Goal: Check status: Check status

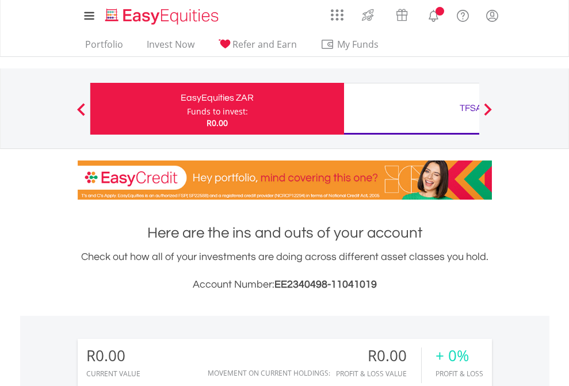
scroll to position [110, 181]
click at [187, 109] on div "Funds to invest:" at bounding box center [217, 111] width 61 height 11
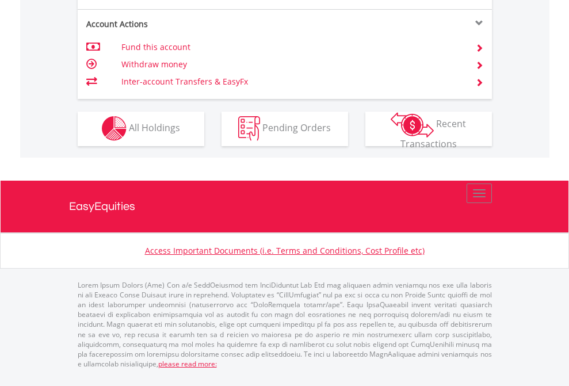
scroll to position [1075, 0]
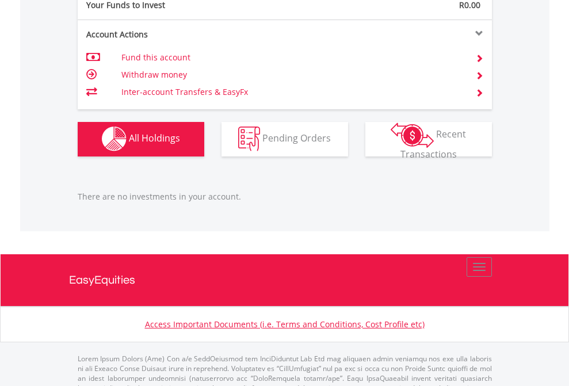
scroll to position [1138, 0]
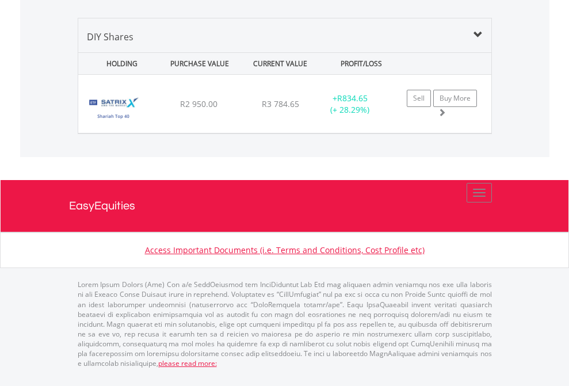
scroll to position [110, 181]
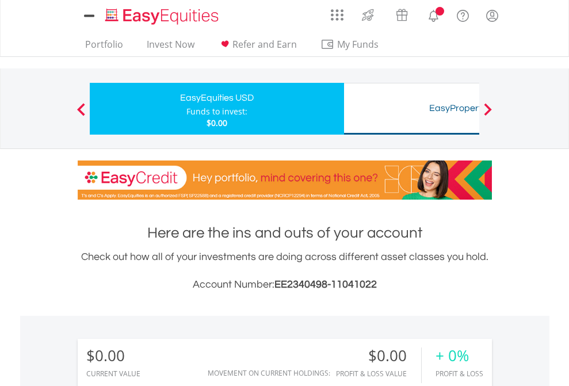
scroll to position [854, 0]
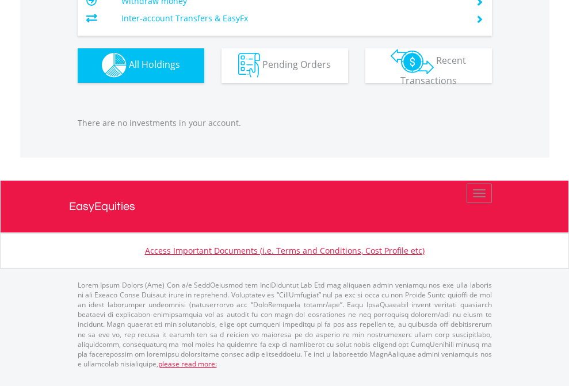
scroll to position [1138, 0]
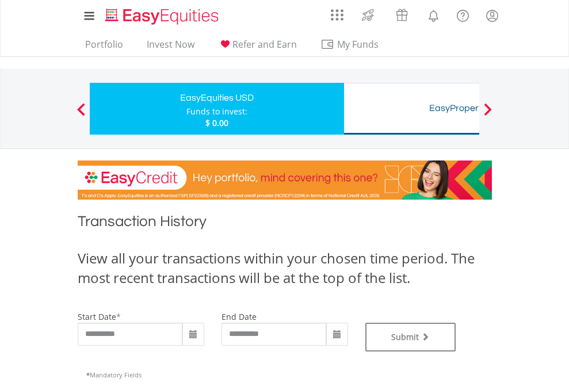
type input "**********"
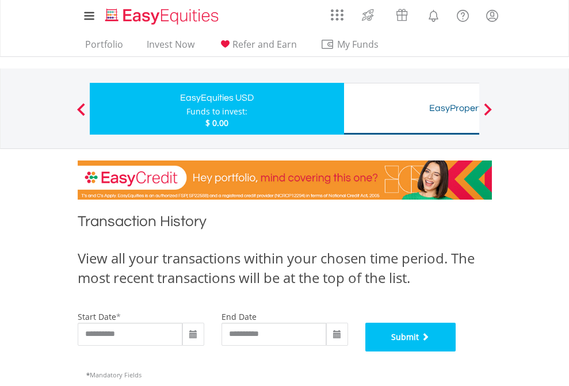
click at [456, 351] on button "Submit" at bounding box center [410, 336] width 91 height 29
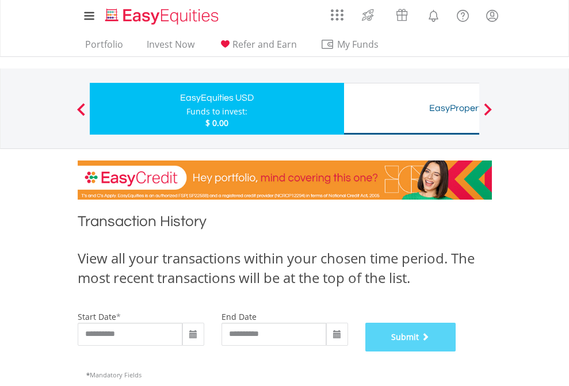
scroll to position [466, 0]
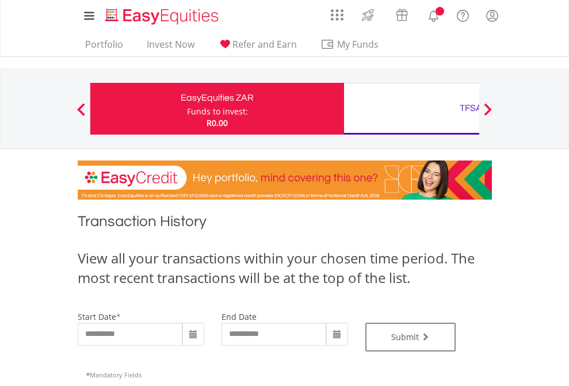
click at [411, 109] on div "TFSA" at bounding box center [471, 108] width 240 height 16
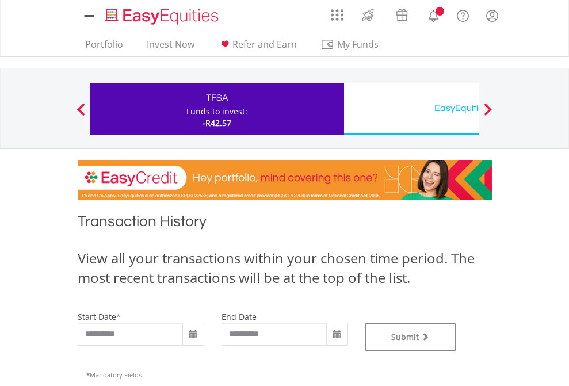
type input "**********"
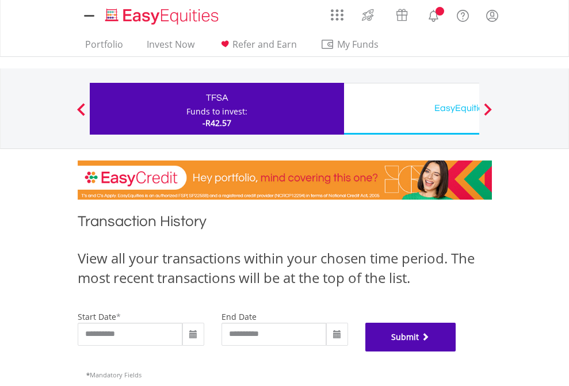
click at [456, 351] on button "Submit" at bounding box center [410, 336] width 91 height 29
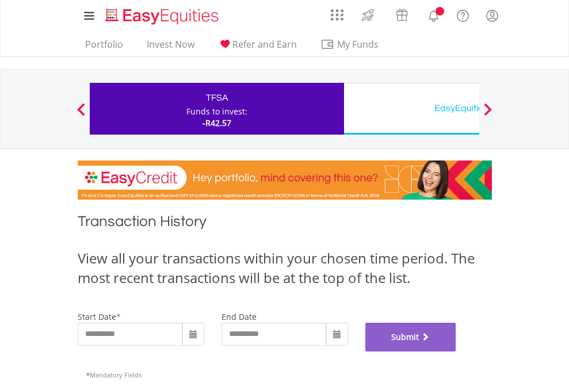
scroll to position [466, 0]
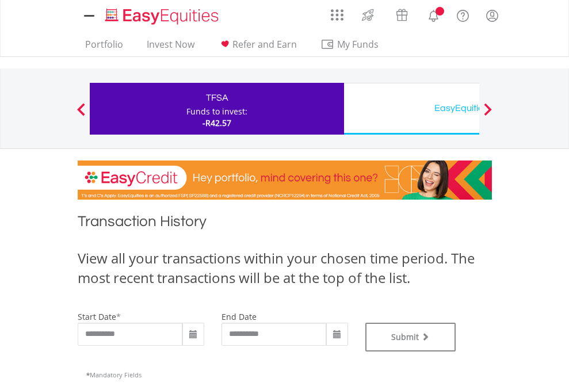
click at [411, 109] on div "EasyEquities USD" at bounding box center [471, 108] width 240 height 16
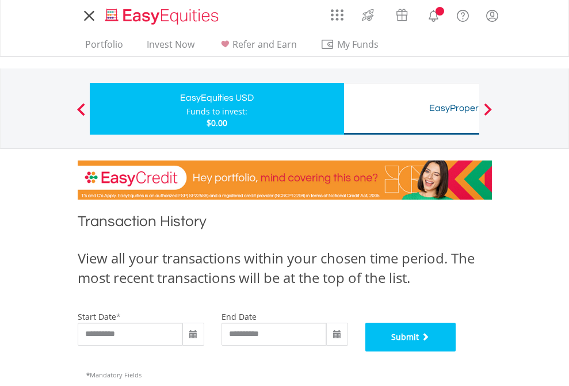
click at [456, 351] on button "Submit" at bounding box center [410, 336] width 91 height 29
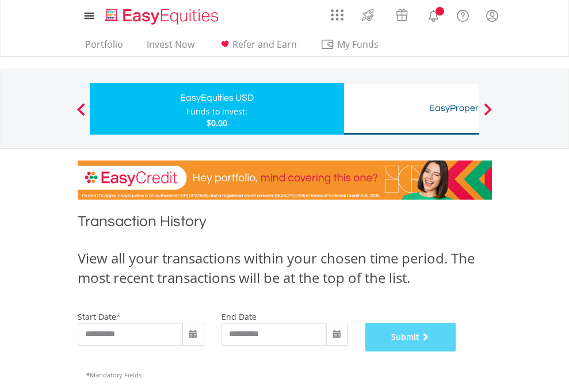
scroll to position [466, 0]
